Goal: Communication & Community: Connect with others

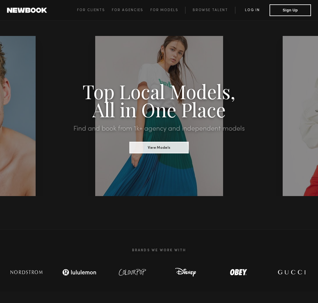
click at [247, 9] on link "Log in" at bounding box center [252, 10] width 34 height 7
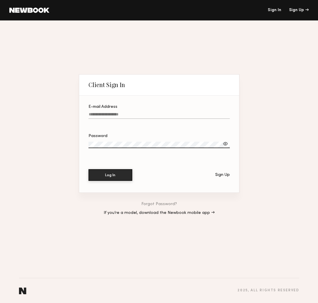
type input "**********"
click at [96, 178] on button "Log In" at bounding box center [110, 175] width 44 height 12
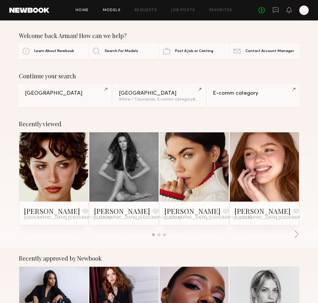
click at [115, 10] on link "Models" at bounding box center [112, 10] width 18 height 4
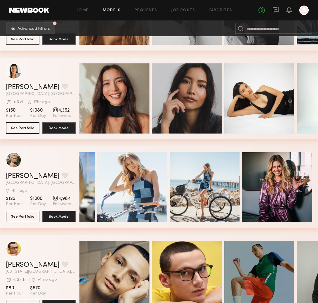
scroll to position [0, 37]
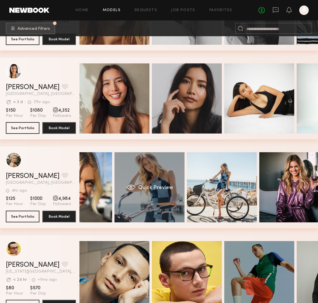
click at [120, 185] on div "Quick Preview" at bounding box center [149, 187] width 70 height 70
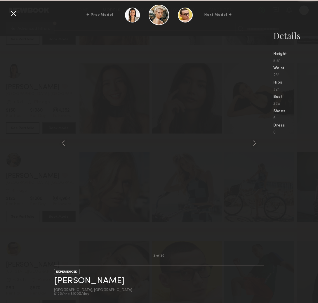
scroll to position [1316, 0]
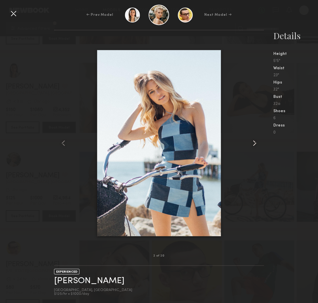
click at [253, 145] on common-icon at bounding box center [254, 142] width 9 height 9
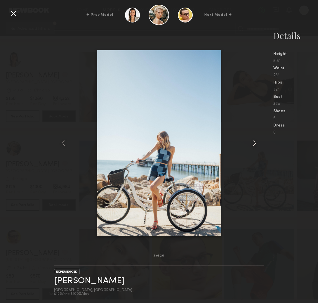
click at [80, 282] on link "Mallory A." at bounding box center [89, 280] width 70 height 9
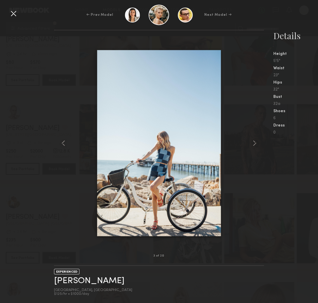
scroll to position [1557, 0]
click at [14, 12] on div at bounding box center [13, 13] width 9 height 9
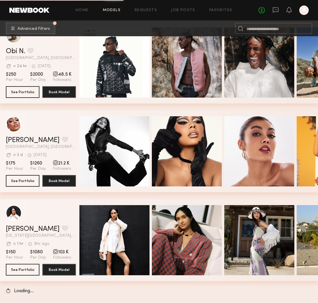
scroll to position [1972, 0]
click at [37, 8] on link at bounding box center [29, 10] width 40 height 5
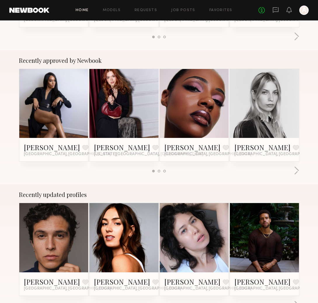
scroll to position [198, 0]
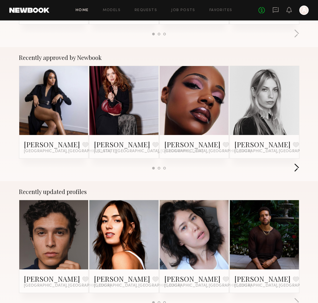
click at [295, 167] on button "button" at bounding box center [296, 168] width 6 height 10
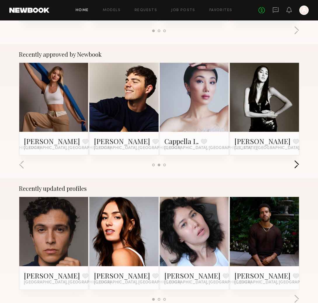
scroll to position [204, 0]
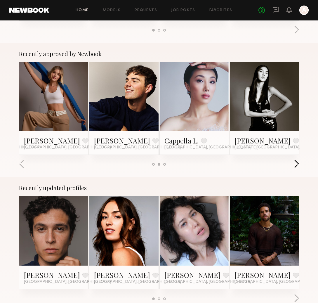
click at [295, 167] on button "button" at bounding box center [296, 164] width 6 height 10
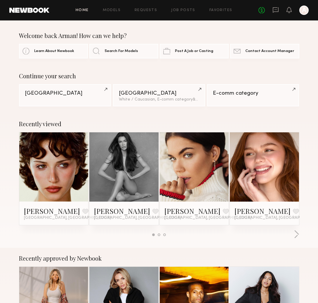
scroll to position [0, 0]
click at [113, 9] on link "Models" at bounding box center [112, 10] width 18 height 4
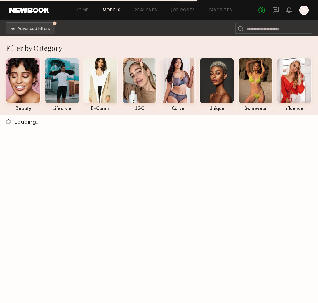
click at [12, 8] on link at bounding box center [29, 10] width 40 height 5
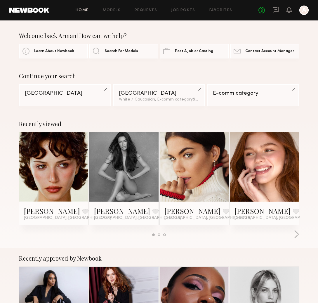
click at [40, 154] on link at bounding box center [54, 166] width 32 height 69
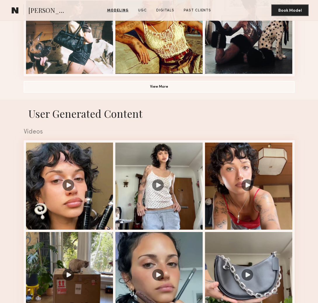
scroll to position [464, 0]
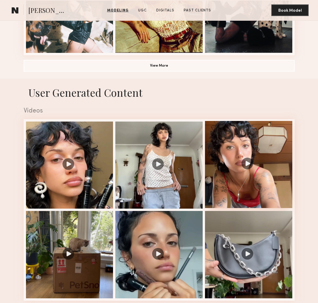
click at [258, 165] on div at bounding box center [248, 164] width 87 height 87
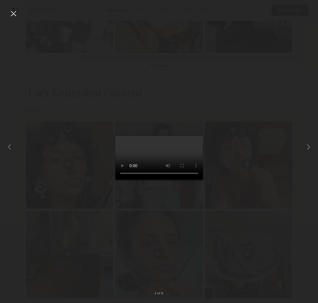
click at [18, 16] on div at bounding box center [159, 146] width 318 height 275
click at [14, 14] on div at bounding box center [13, 13] width 9 height 9
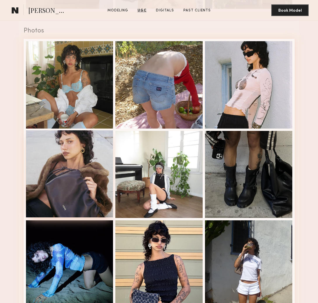
scroll to position [754, 0]
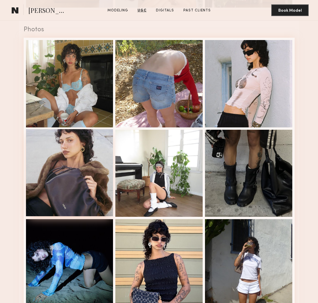
click at [64, 165] on div at bounding box center [69, 172] width 87 height 87
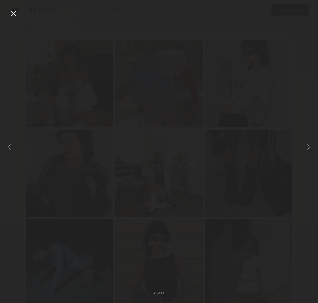
scroll to position [754, 0]
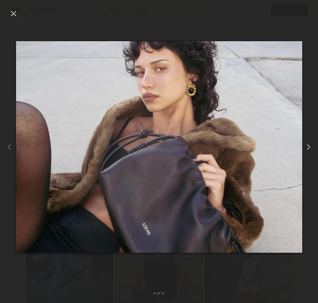
click at [308, 149] on common-icon at bounding box center [308, 146] width 9 height 9
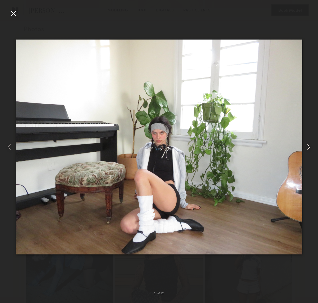
click at [307, 149] on common-icon at bounding box center [308, 146] width 9 height 9
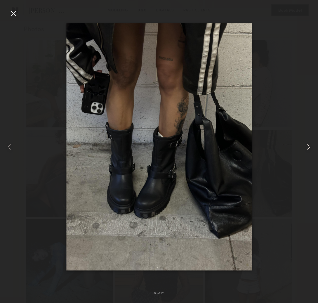
click at [307, 149] on common-icon at bounding box center [308, 146] width 9 height 9
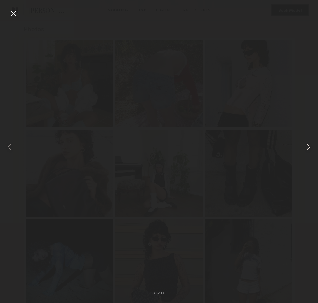
click at [307, 149] on common-icon at bounding box center [308, 146] width 9 height 9
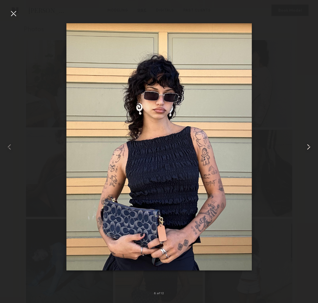
click at [307, 149] on common-icon at bounding box center [308, 146] width 9 height 9
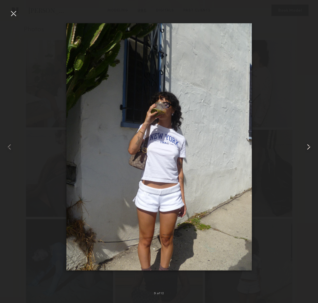
click at [307, 149] on common-icon at bounding box center [308, 146] width 9 height 9
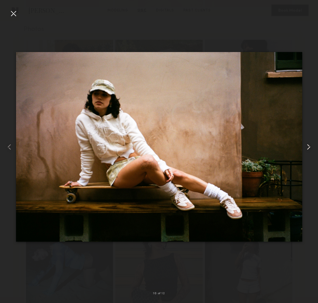
click at [307, 149] on common-icon at bounding box center [308, 146] width 9 height 9
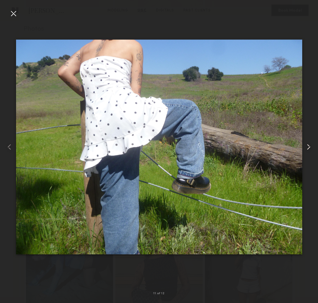
click at [307, 149] on common-icon at bounding box center [308, 146] width 9 height 9
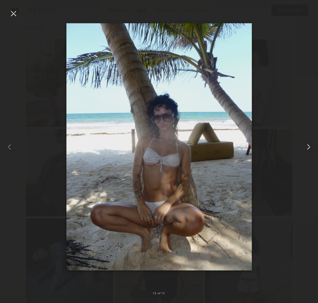
scroll to position [756, 0]
click at [307, 149] on common-icon at bounding box center [308, 146] width 9 height 9
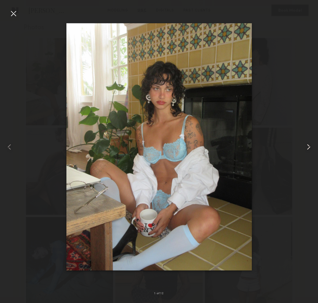
scroll to position [756, 0]
click at [307, 149] on common-icon at bounding box center [308, 146] width 9 height 9
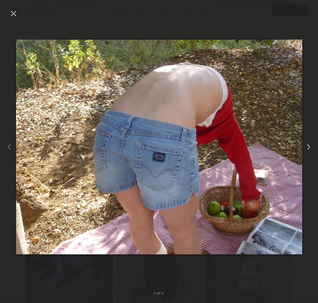
click at [307, 149] on common-icon at bounding box center [308, 146] width 9 height 9
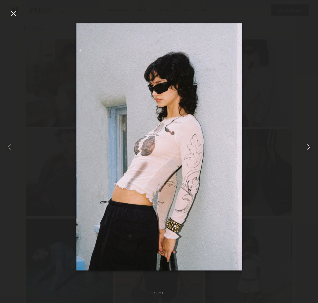
click at [307, 149] on common-icon at bounding box center [308, 146] width 9 height 9
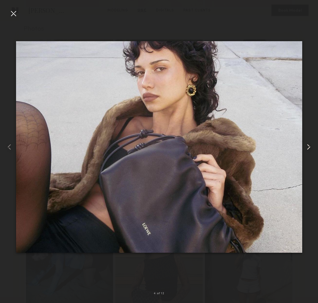
scroll to position [755, 0]
click at [307, 149] on common-icon at bounding box center [308, 146] width 9 height 9
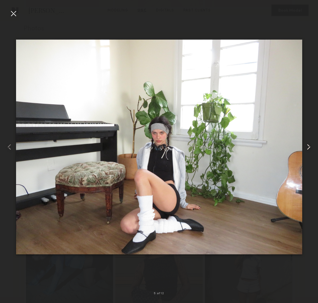
click at [307, 149] on common-icon at bounding box center [308, 146] width 9 height 9
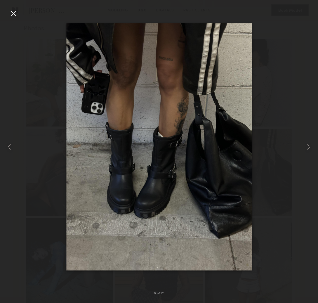
click at [18, 10] on div at bounding box center [13, 13] width 9 height 9
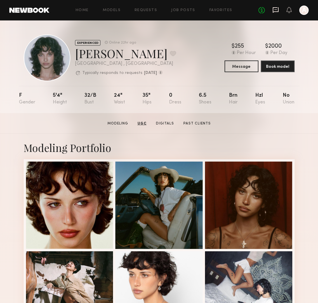
scroll to position [0, 0]
click at [277, 9] on icon at bounding box center [275, 10] width 6 height 6
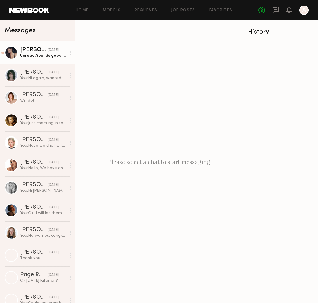
click at [41, 63] on link "[PERSON_NAME] [DATE] Unread: Sounds good. Should be there around 12:30" at bounding box center [37, 52] width 75 height 22
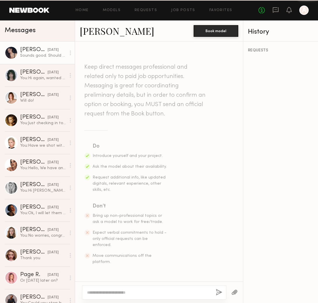
scroll to position [464, 0]
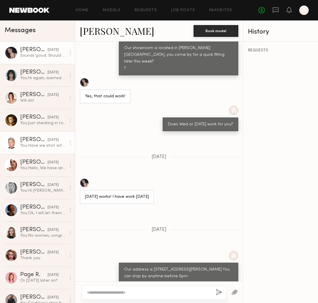
click at [35, 145] on div "You: Have we shot with you before?" at bounding box center [43, 146] width 46 height 6
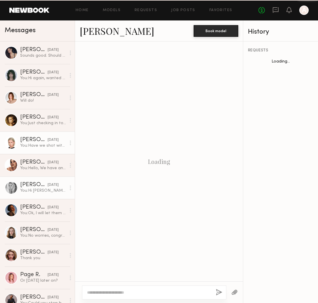
scroll to position [292, 0]
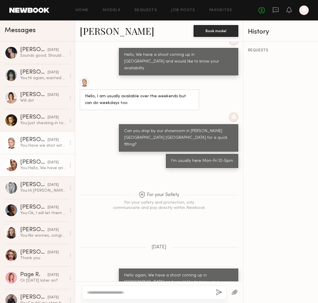
click at [34, 169] on div "You: Hello, We have an shoot this week in [GEOGRAPHIC_DATA], what is your avail…" at bounding box center [43, 168] width 46 height 6
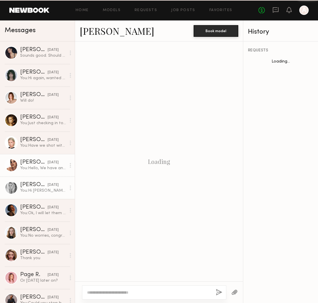
scroll to position [265, 0]
